Goal: Task Accomplishment & Management: Manage account settings

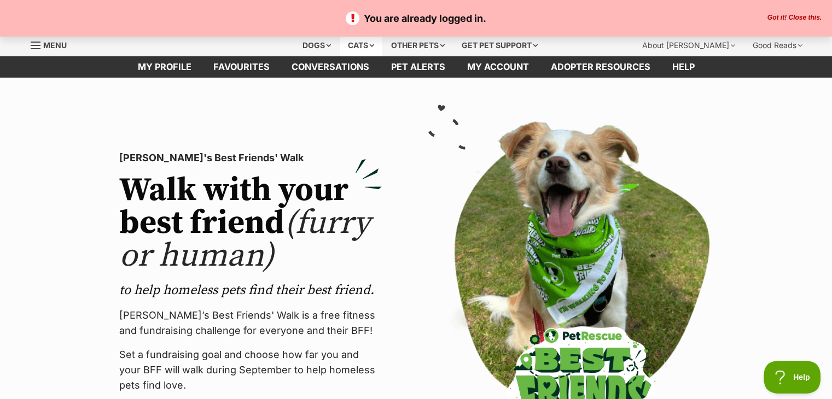
click at [364, 41] on div "Cats" at bounding box center [361, 45] width 42 height 22
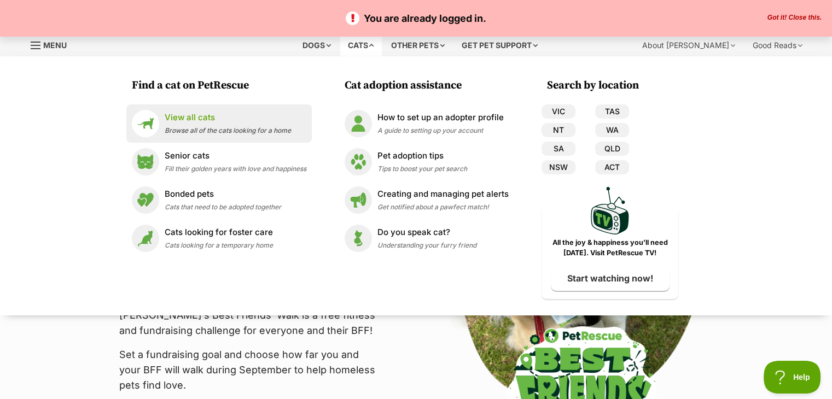
click at [197, 118] on p "View all cats" at bounding box center [228, 118] width 126 height 13
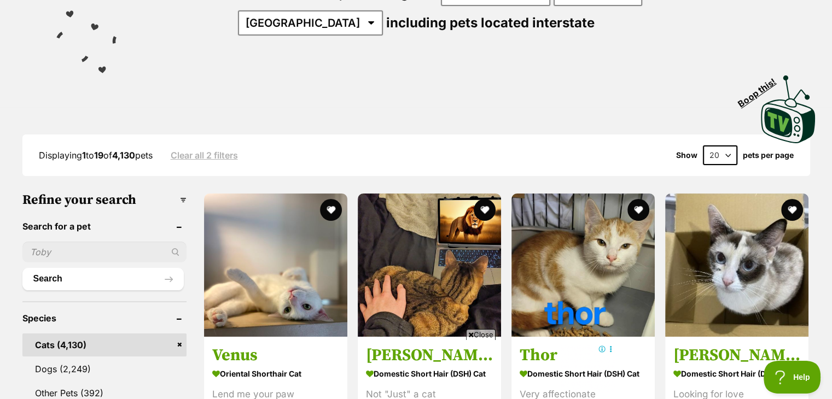
click at [107, 244] on input "text" at bounding box center [104, 252] width 164 height 21
type input "pumpkin"
click at [175, 249] on div "pumpkin" at bounding box center [104, 252] width 164 height 21
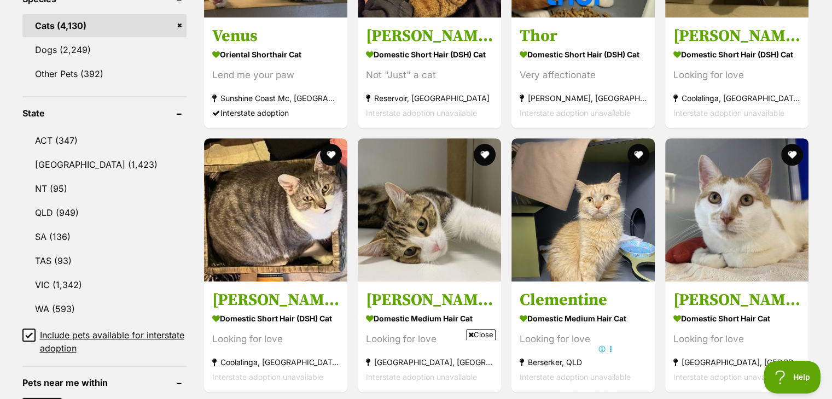
scroll to position [492, 0]
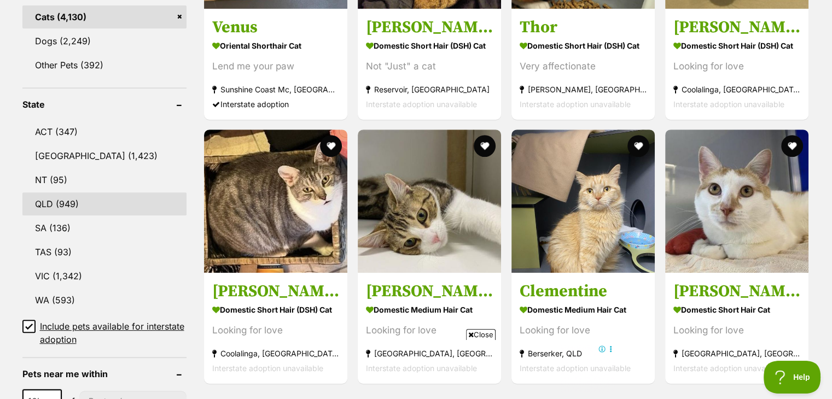
click at [53, 200] on link "QLD (949)" at bounding box center [104, 204] width 164 height 23
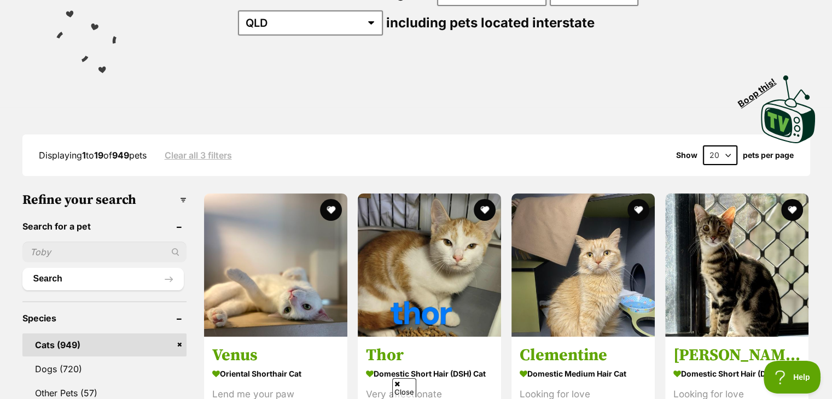
click at [104, 254] on input "text" at bounding box center [104, 252] width 164 height 21
type input "pumpkin"
click at [167, 274] on button "Search" at bounding box center [102, 279] width 161 height 22
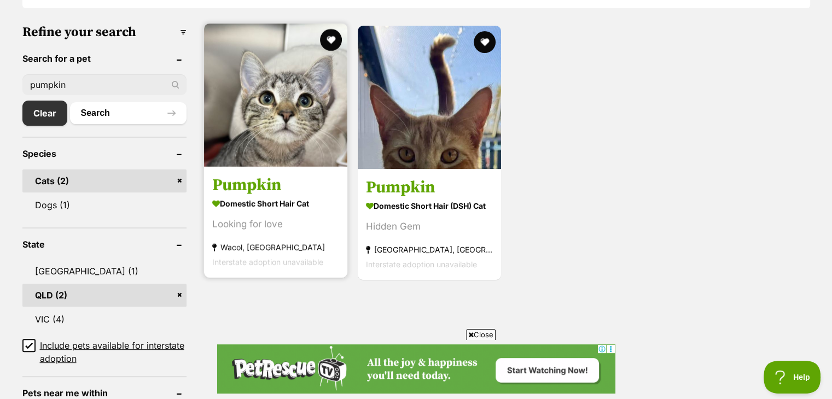
click at [251, 189] on h3 "Pumpkin" at bounding box center [275, 185] width 127 height 21
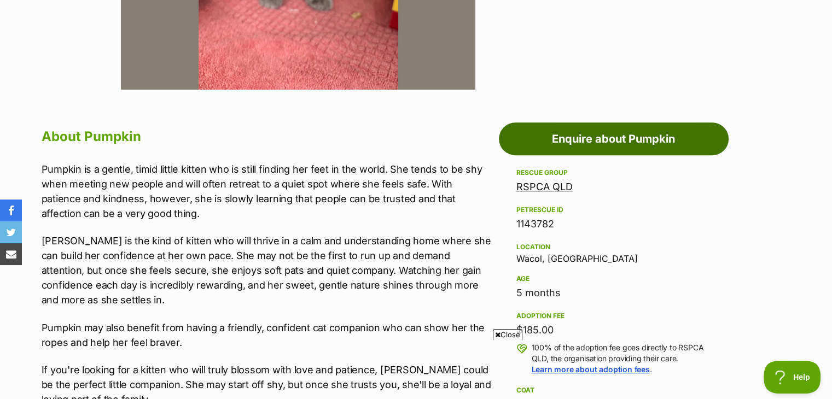
click at [589, 141] on link "Enquire about Pumpkin" at bounding box center [614, 139] width 230 height 33
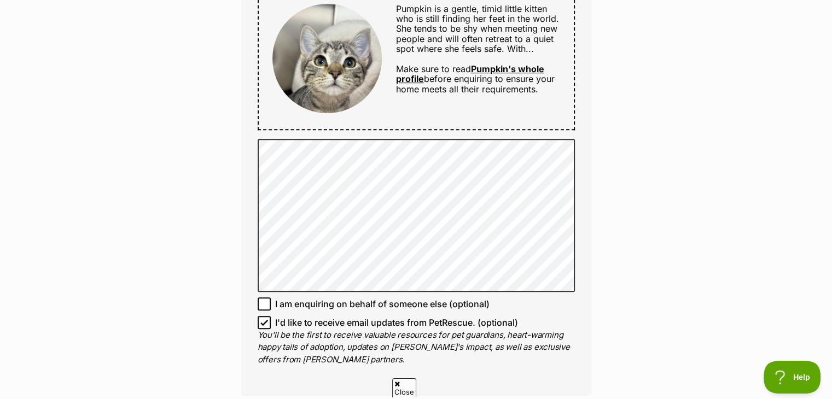
scroll to position [656, 0]
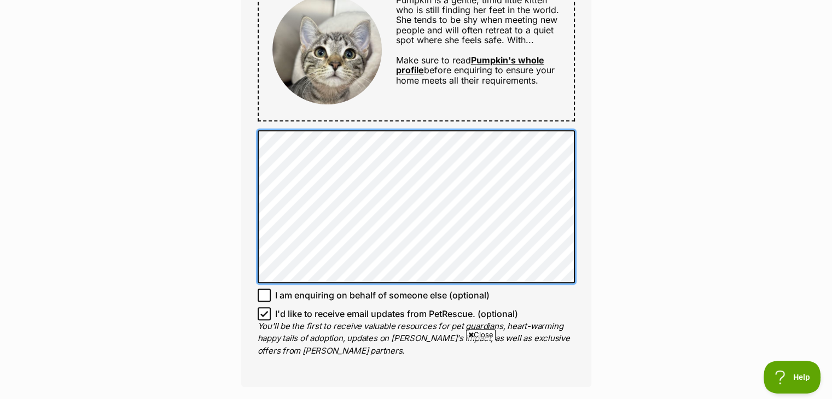
click at [251, 149] on div "Full name April Josephsen Email We require this to be able to send you communic…" at bounding box center [416, 38] width 350 height 697
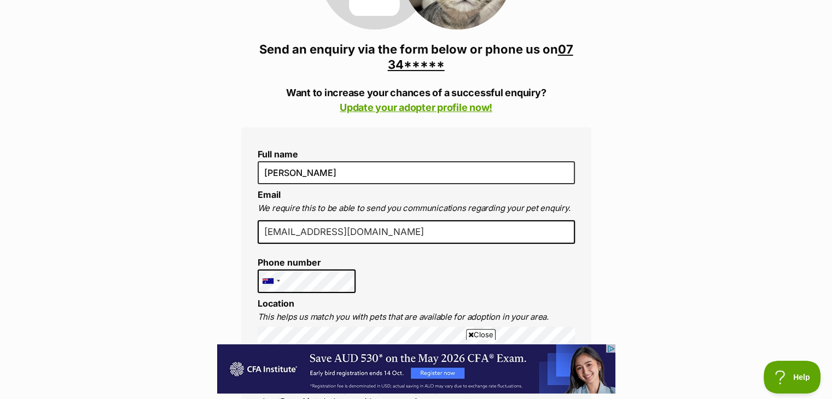
scroll to position [0, 0]
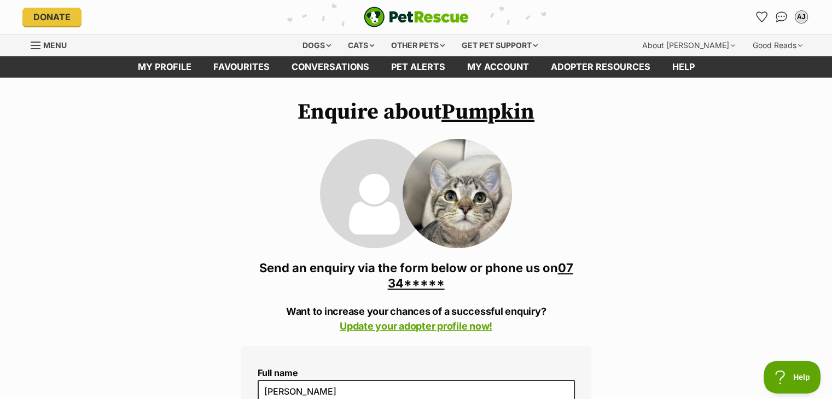
click at [478, 112] on link "Pumpkin" at bounding box center [487, 111] width 93 height 27
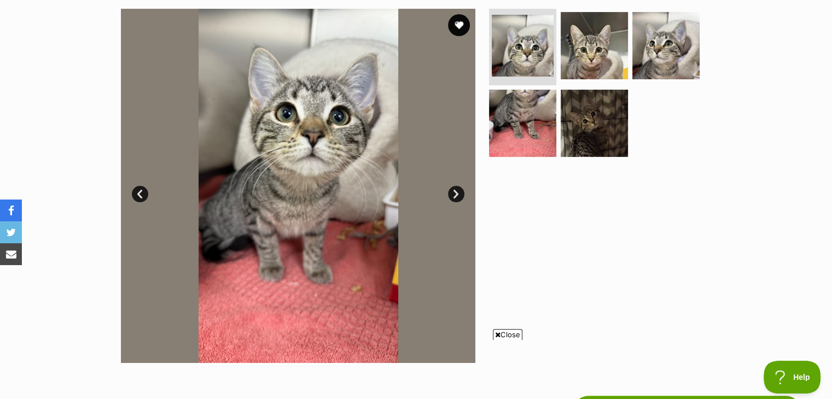
click at [453, 193] on link "Next" at bounding box center [456, 194] width 16 height 16
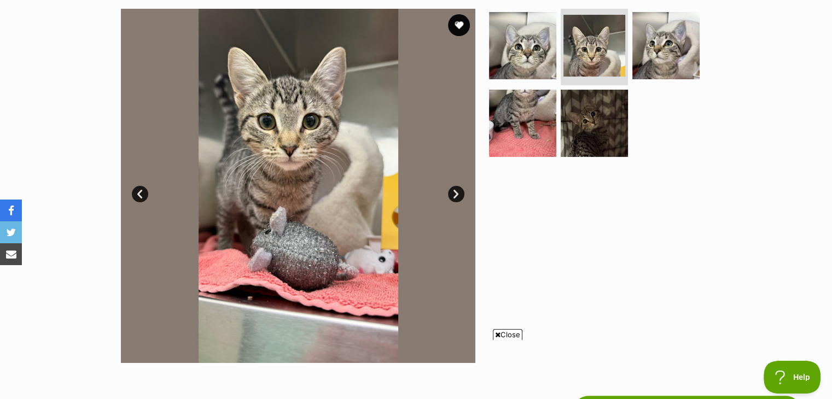
click at [453, 193] on link "Next" at bounding box center [456, 194] width 16 height 16
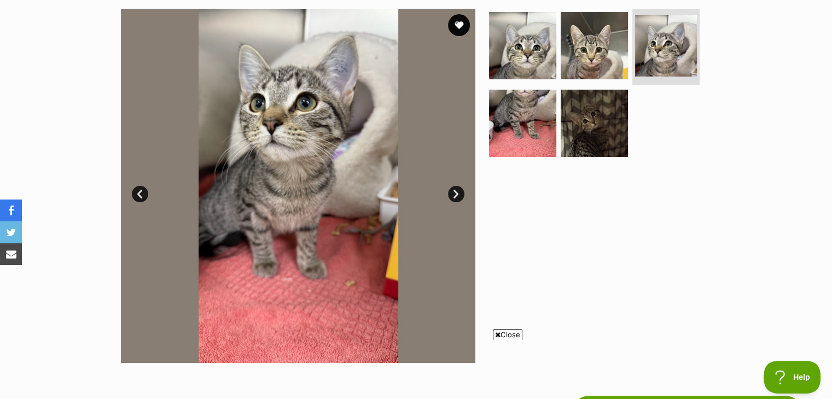
click at [453, 193] on link "Next" at bounding box center [456, 194] width 16 height 16
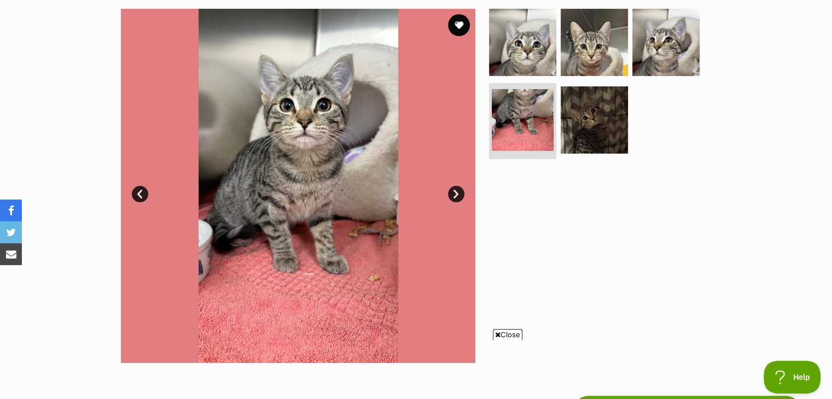
click at [453, 193] on link "Next" at bounding box center [456, 194] width 16 height 16
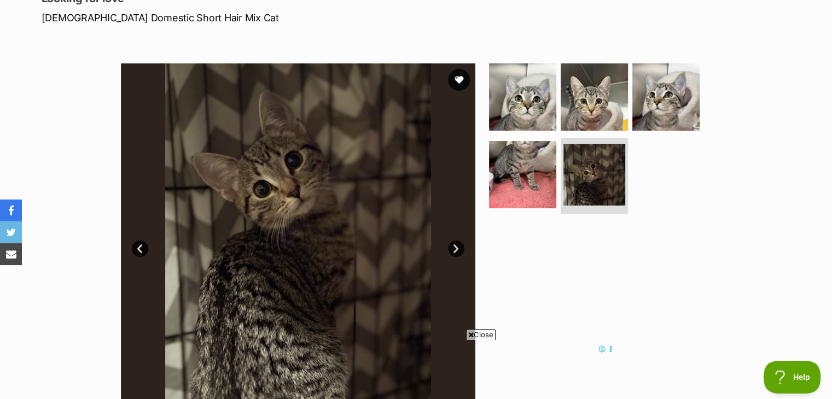
scroll to position [383, 0]
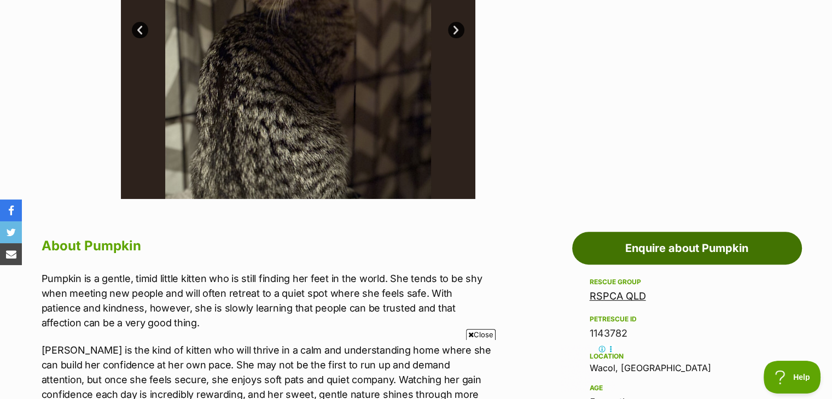
click at [641, 246] on link "Enquire about Pumpkin" at bounding box center [687, 248] width 230 height 33
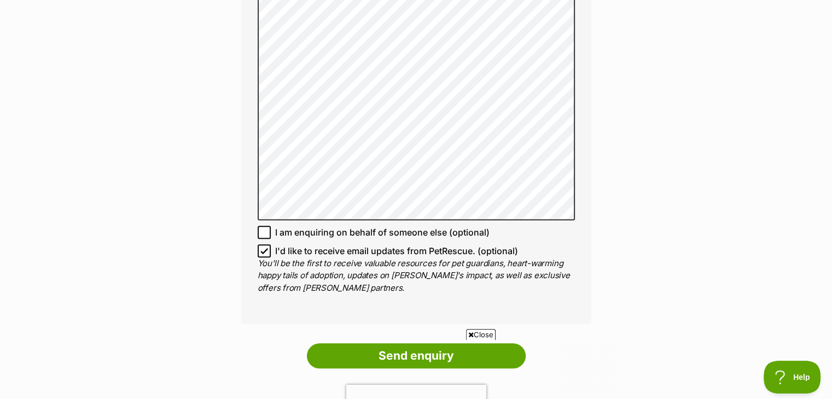
click at [261, 249] on icon at bounding box center [264, 251] width 8 height 8
click at [261, 249] on input "I'd like to receive email updates from PetRescue. (optional)" at bounding box center [264, 251] width 13 height 13
checkbox input "false"
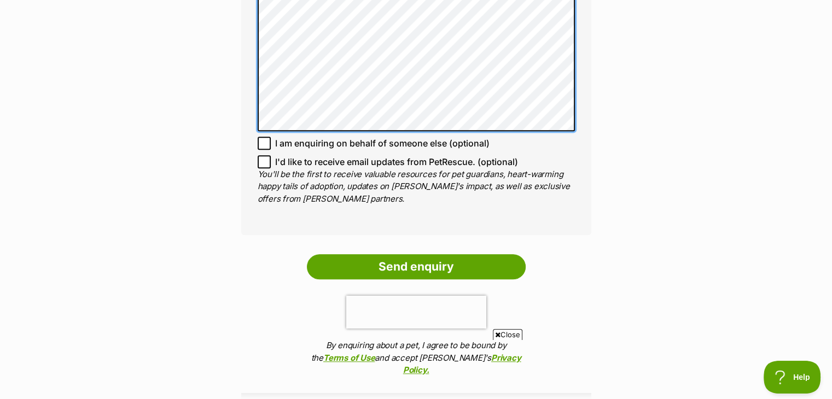
scroll to position [1039, 0]
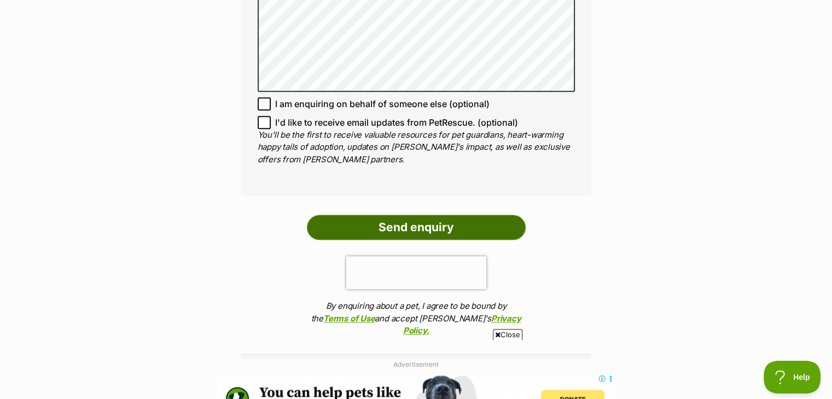
click at [406, 222] on input "Send enquiry" at bounding box center [416, 227] width 219 height 25
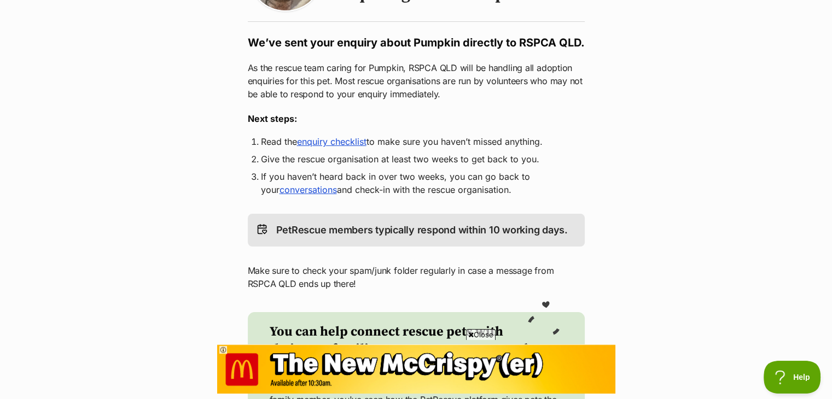
click at [328, 147] on link "enquiry checklist" at bounding box center [331, 141] width 69 height 11
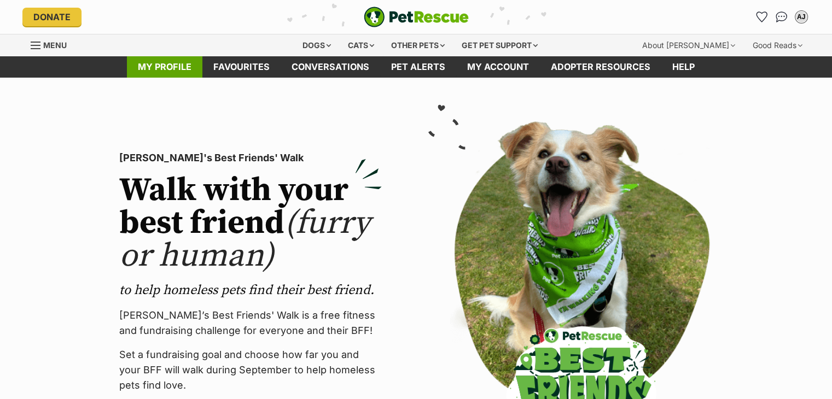
click at [171, 67] on link "My profile" at bounding box center [164, 66] width 75 height 21
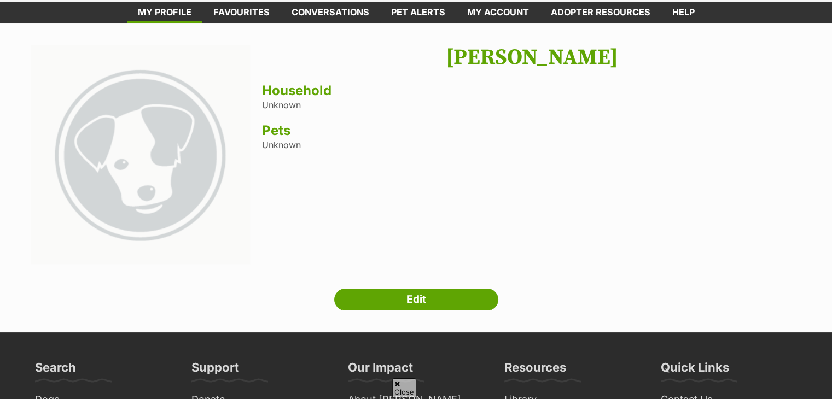
scroll to position [109, 0]
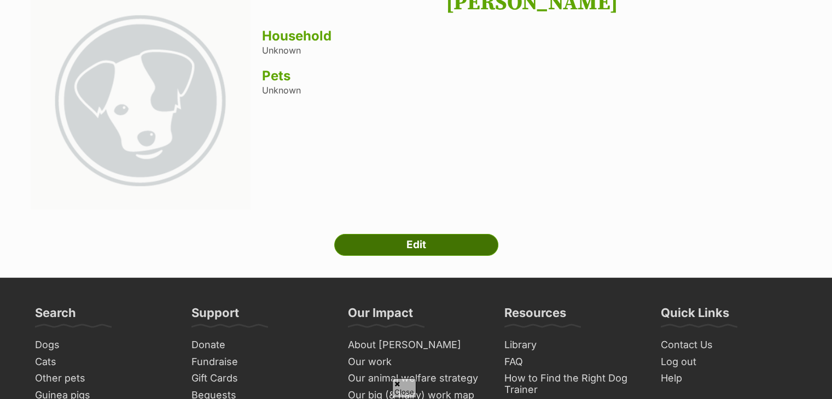
click at [420, 247] on link "Edit" at bounding box center [416, 245] width 164 height 22
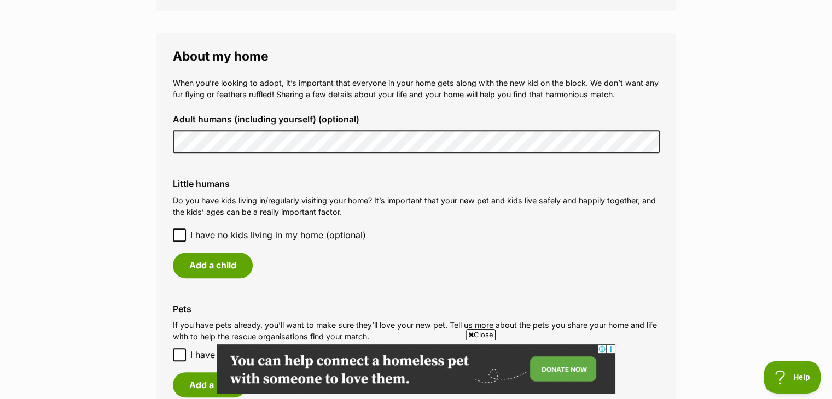
scroll to position [821, 0]
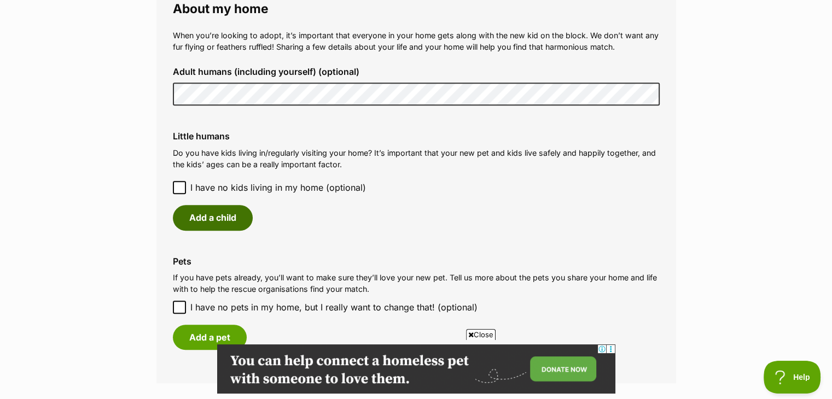
click at [188, 219] on button "Add a child" at bounding box center [213, 217] width 80 height 25
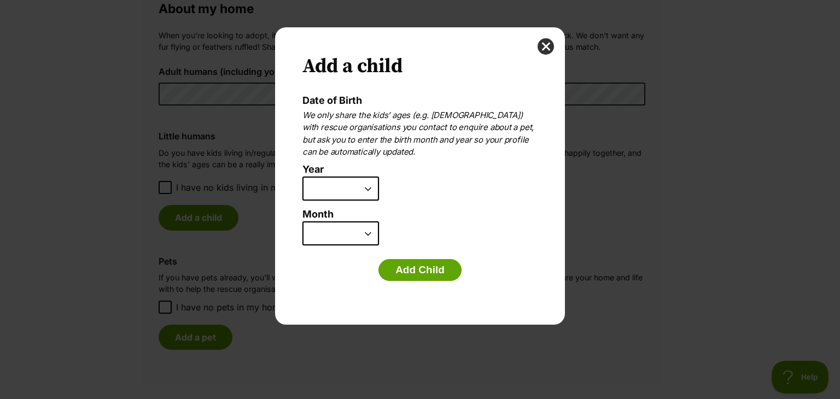
scroll to position [0, 0]
click at [368, 187] on select "2025 2024 2023 2022 2021 2020 2019 2018 2017 2016 2015 2014 2013 2012 2011 2010…" at bounding box center [341, 189] width 77 height 24
select select "2012"
click at [303, 177] on select "2025 2024 2023 2022 2021 2020 2019 2018 2017 2016 2015 2014 2013 2012 2011 2010…" at bounding box center [341, 189] width 77 height 24
click at [369, 228] on select "January February March April May June July August September October November De…" at bounding box center [341, 234] width 77 height 24
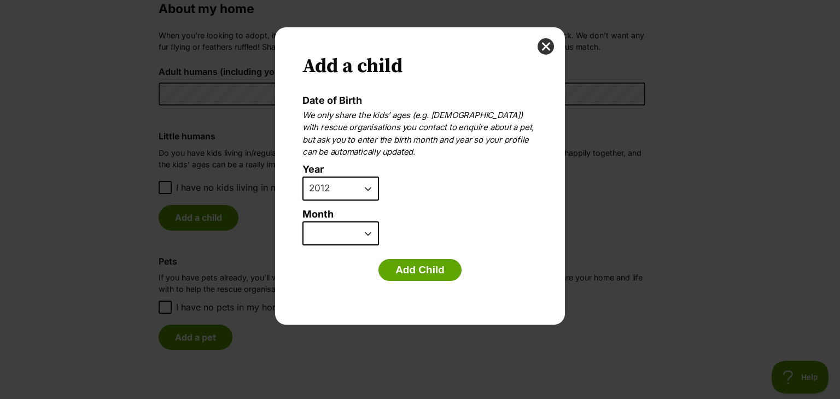
select select "10"
click at [303, 222] on select "January February March April May June July August September October November De…" at bounding box center [341, 234] width 77 height 24
click at [411, 267] on button "Add Child" at bounding box center [420, 270] width 83 height 22
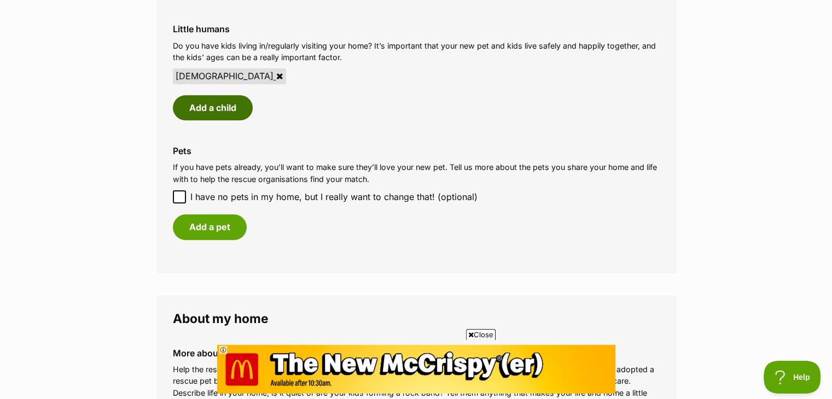
scroll to position [930, 0]
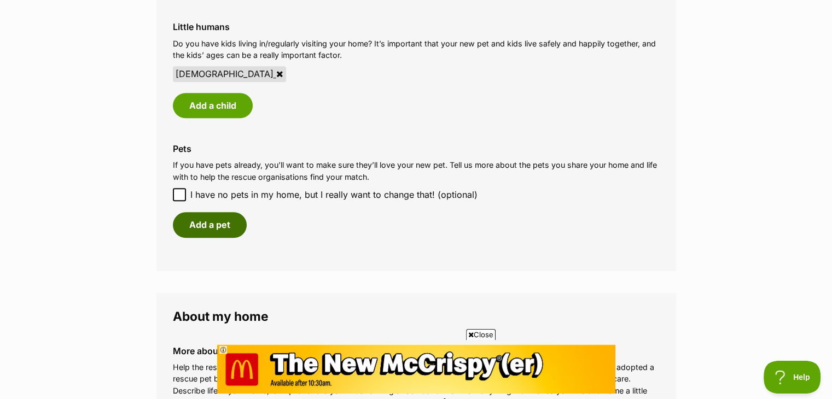
click at [191, 223] on button "Add a pet" at bounding box center [210, 224] width 74 height 25
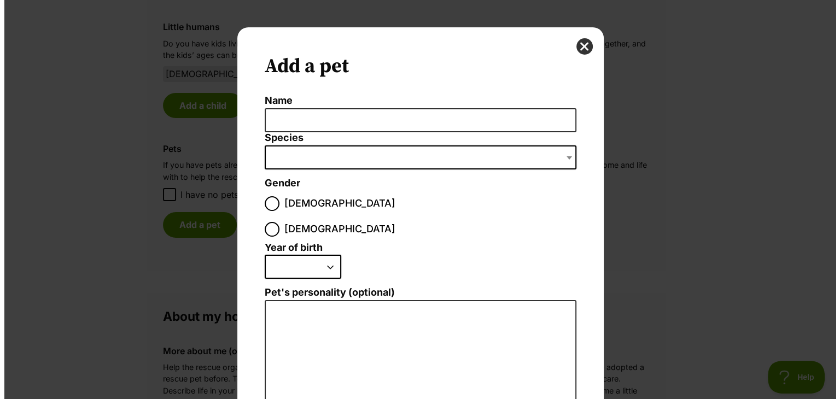
scroll to position [0, 0]
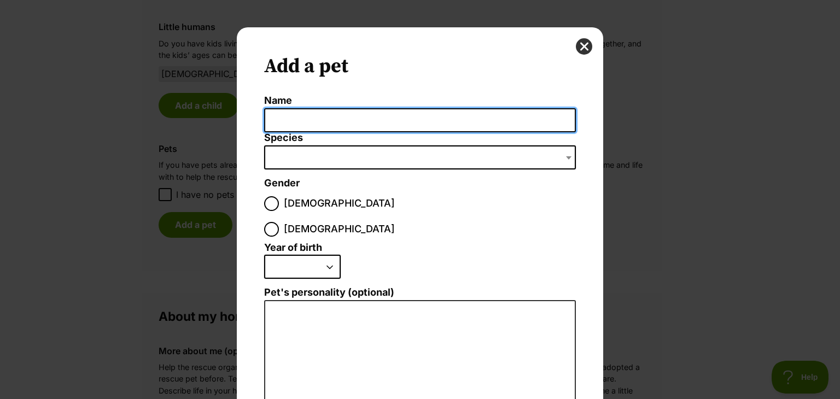
click at [314, 120] on input "Name" at bounding box center [420, 120] width 312 height 25
type input "Scout"
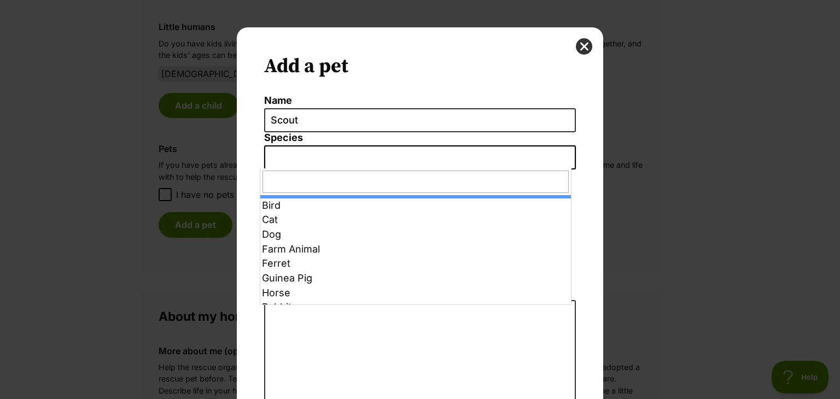
click at [479, 159] on span "Dialog Window - Close (Press escape to close)" at bounding box center [420, 158] width 312 height 24
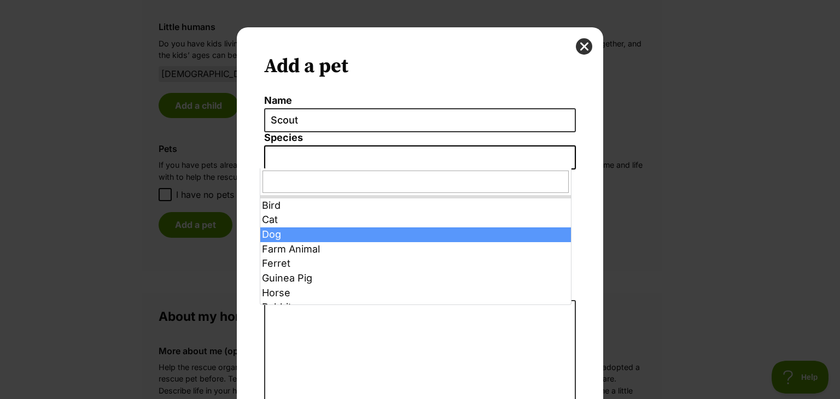
select select "1"
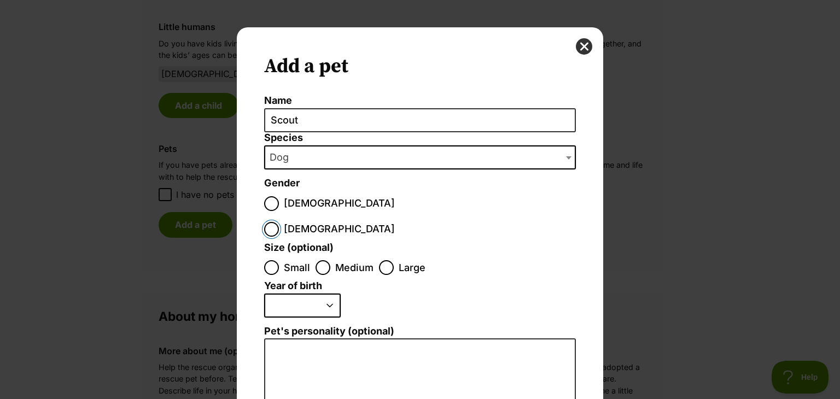
click at [279, 222] on input "Female" at bounding box center [271, 229] width 15 height 15
radio input "true"
click at [322, 260] on input "Medium" at bounding box center [323, 267] width 15 height 15
radio input "true"
click at [326, 294] on select "2025 2024 2023 2022 2021 2020 2019 2018 2017 2016 2015 2014 2013 2012 2011 2010…" at bounding box center [302, 306] width 77 height 24
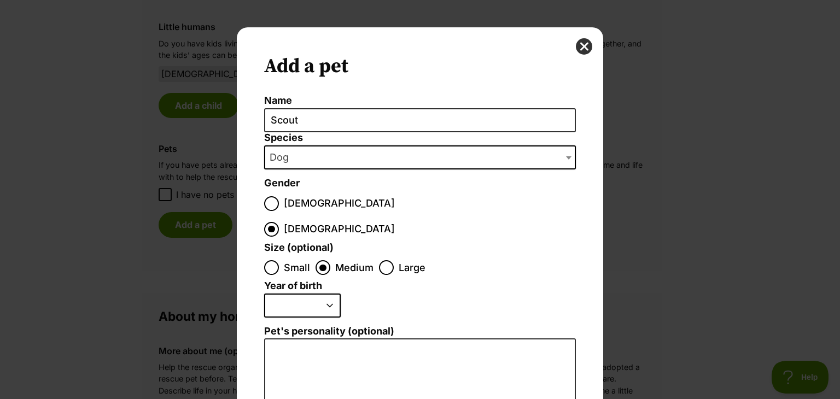
select select "2021"
click at [264, 294] on select "2025 2024 2023 2022 2021 2020 2019 2018 2017 2016 2015 2014 2013 2012 2011 2010…" at bounding box center [302, 306] width 77 height 24
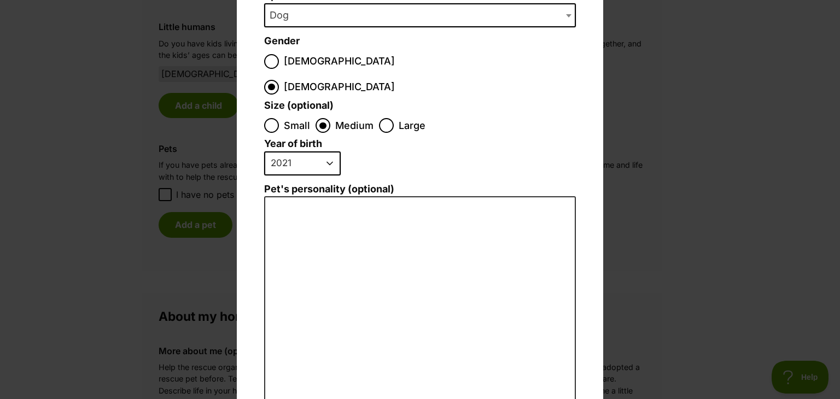
scroll to position [114, 0]
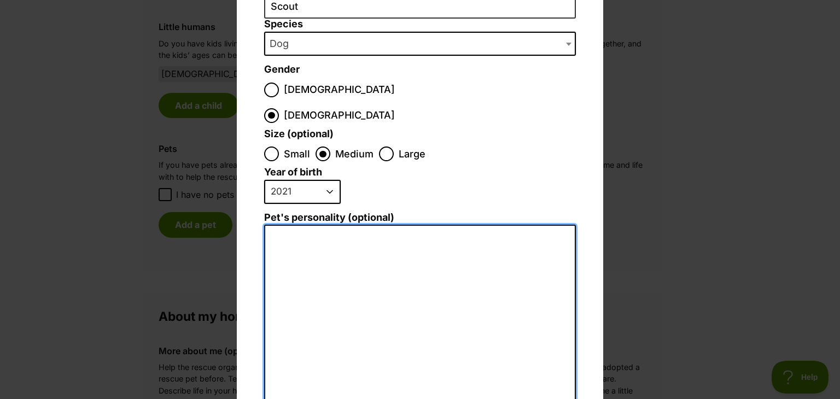
click at [354, 225] on textarea "Pet's personality (optional)" at bounding box center [420, 345] width 312 height 240
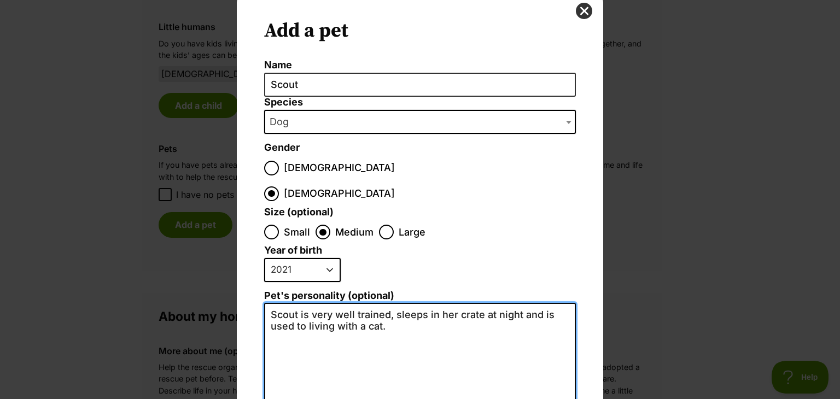
scroll to position [55, 0]
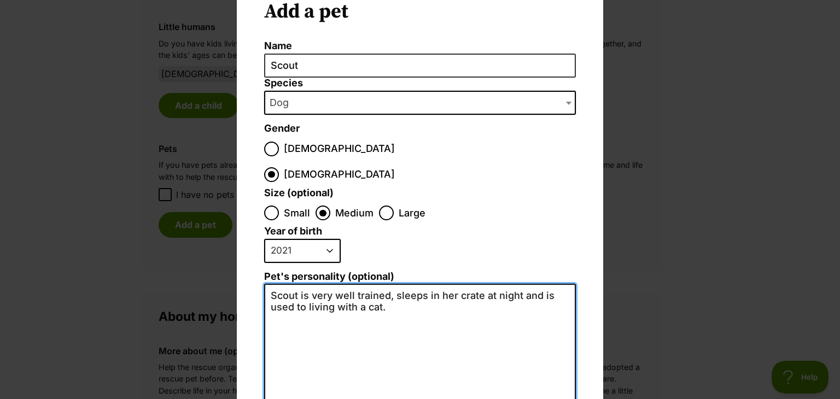
click at [515, 284] on textarea "Scout is very well trained, sleeps in her crate at night and is used to living …" at bounding box center [420, 403] width 312 height 239
click at [403, 284] on textarea "Scout is very well trained, sleeps in her crate at night, and is used to living…" at bounding box center [420, 403] width 312 height 239
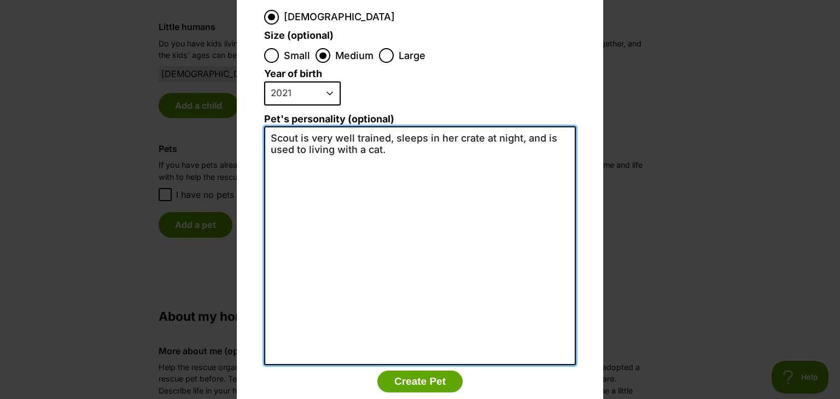
scroll to position [223, 0]
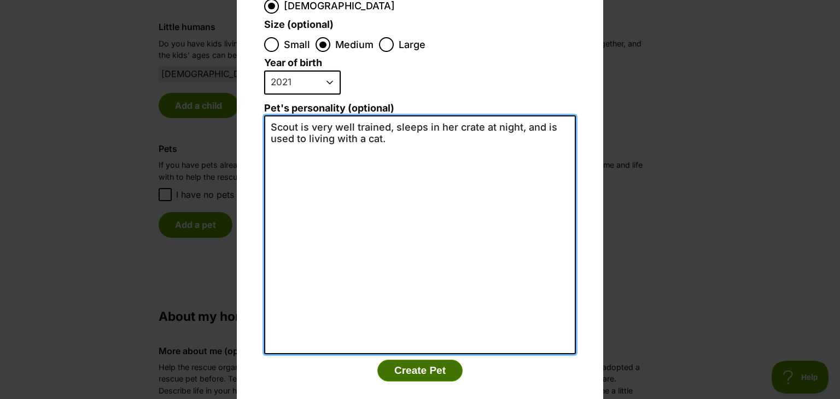
type textarea "Scout is very well trained, sleeps in her crate at night, and is used to living…"
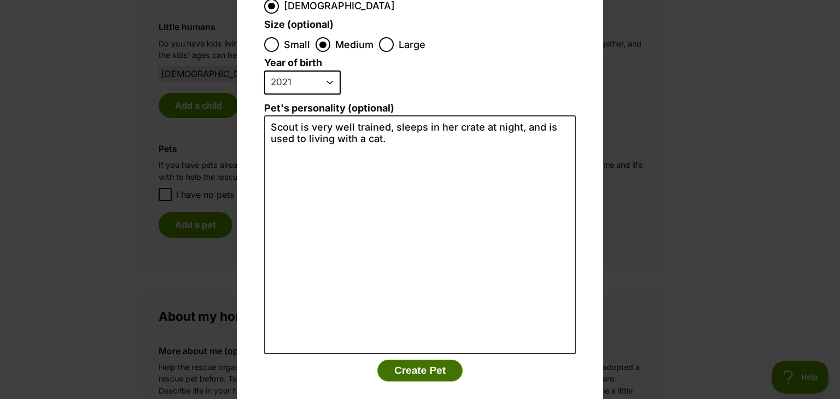
click at [413, 360] on button "Create Pet" at bounding box center [419, 371] width 85 height 22
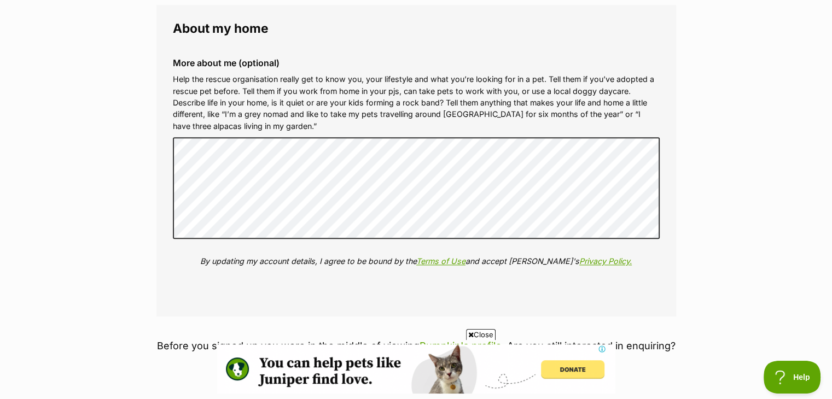
scroll to position [0, 0]
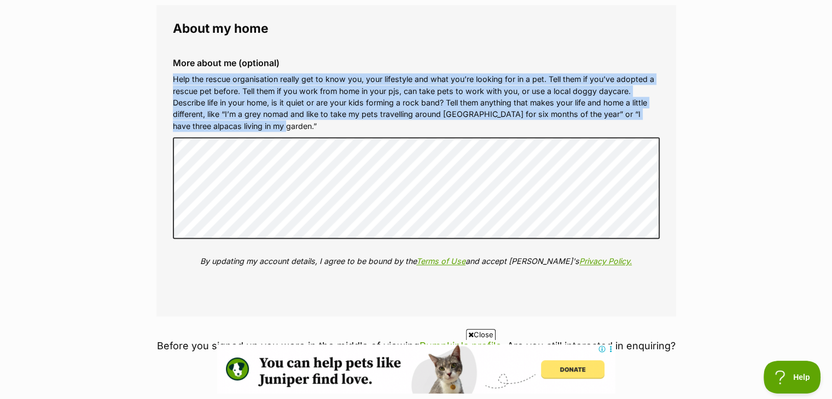
drag, startPoint x: 173, startPoint y: 77, endPoint x: 280, endPoint y: 128, distance: 118.2
click at [280, 128] on p "Help the rescue organisation really get to know you, your lifestyle and what yo…" at bounding box center [416, 102] width 487 height 59
copy p "Help the rescue organisation really get to know you, your lifestyle and what yo…"
